Goal: Task Accomplishment & Management: Manage account settings

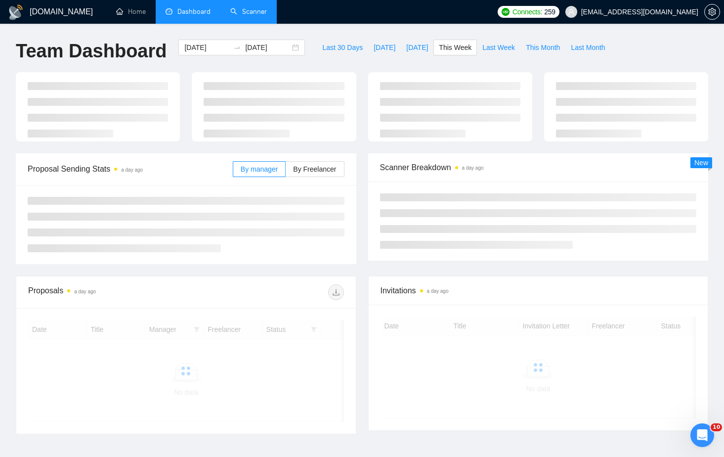
click at [244, 16] on link "Scanner" at bounding box center [248, 11] width 37 height 8
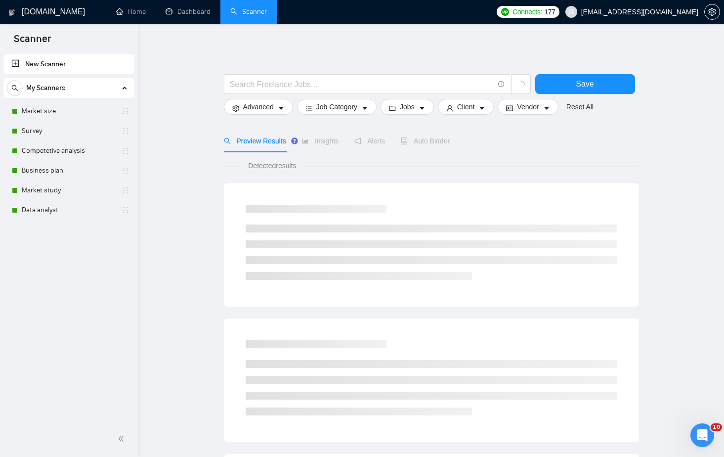
click at [704, 13] on span "[EMAIL_ADDRESS][DOMAIN_NAME]" at bounding box center [631, 12] width 145 height 32
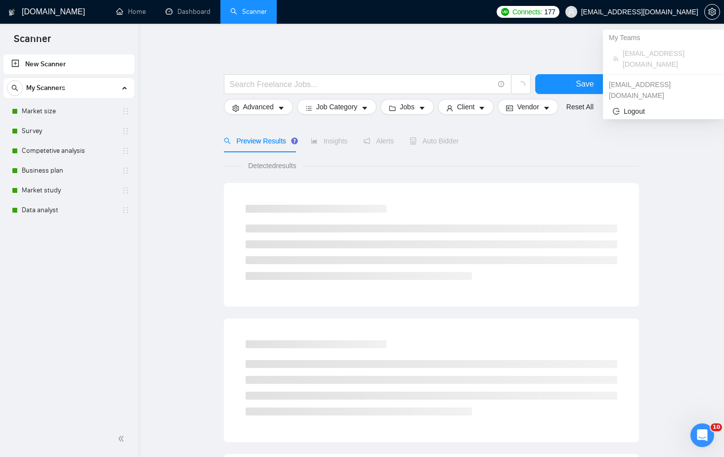
click at [667, 128] on main "Save Advanced Job Category Jobs Client Vendor Reset All Preview Results Insight…" at bounding box center [431, 444] width 554 height 808
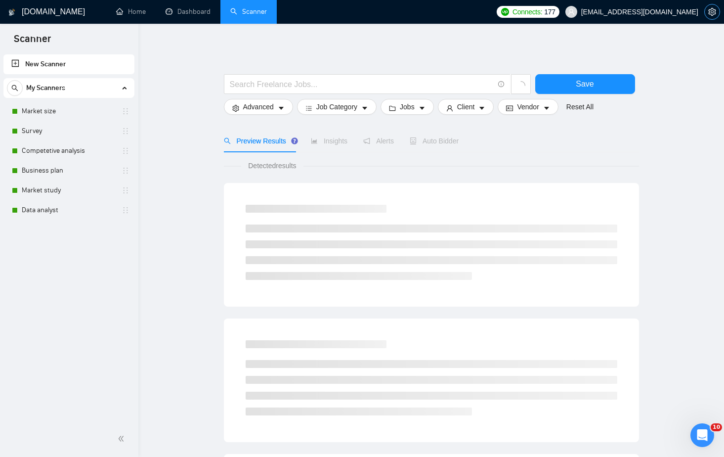
click at [719, 10] on span "setting" at bounding box center [712, 12] width 15 height 8
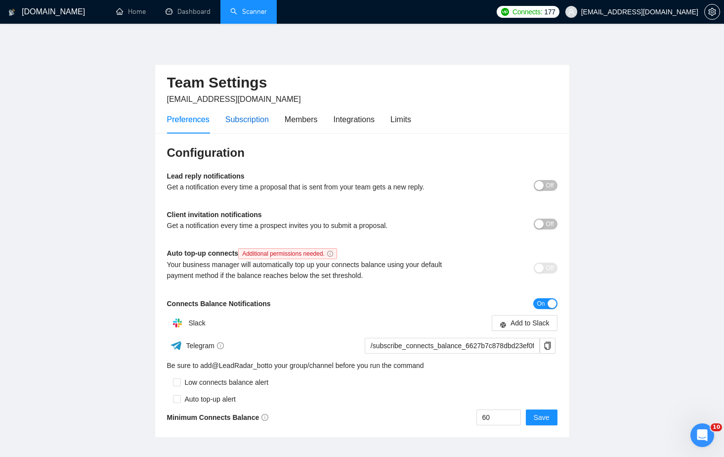
click at [269, 116] on div "Subscription" at bounding box center [246, 119] width 43 height 12
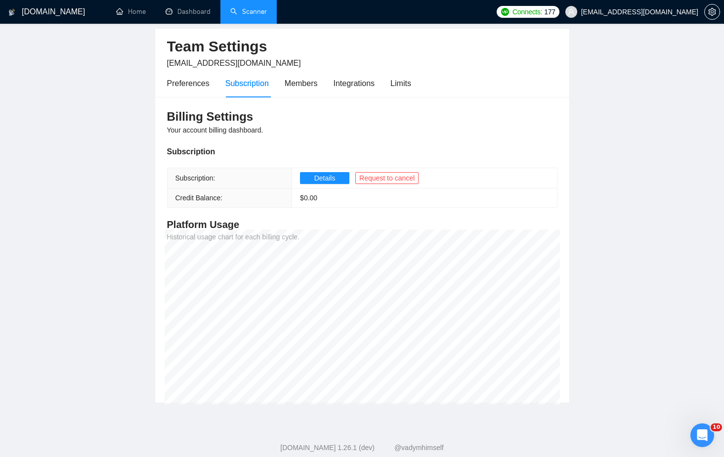
scroll to position [37, 0]
click at [631, 217] on main "Team Settings [EMAIL_ADDRESS][DOMAIN_NAME] Preferences Subscription Members Int…" at bounding box center [362, 203] width 692 height 399
click at [603, 150] on main "Team Settings [EMAIL_ADDRESS][DOMAIN_NAME] Preferences Subscription Members Int…" at bounding box center [362, 203] width 692 height 399
click at [620, 105] on main "Team Settings [EMAIL_ADDRESS][DOMAIN_NAME] Preferences Subscription Members Int…" at bounding box center [362, 203] width 692 height 399
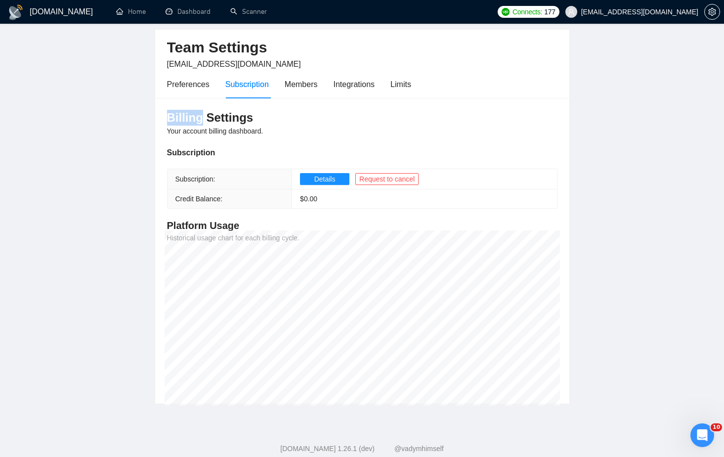
click at [620, 105] on main "Team Settings [EMAIL_ADDRESS][DOMAIN_NAME] Preferences Subscription Members Int…" at bounding box center [362, 203] width 692 height 399
drag, startPoint x: 618, startPoint y: 74, endPoint x: 599, endPoint y: 134, distance: 63.6
click at [599, 134] on main "Team Settings [EMAIL_ADDRESS][DOMAIN_NAME] Preferences Subscription Members Int…" at bounding box center [362, 203] width 692 height 399
